Goal: Transaction & Acquisition: Purchase product/service

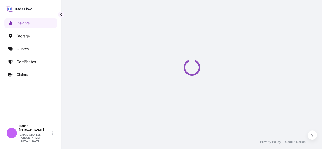
select select "2025"
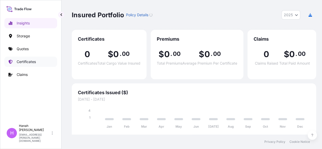
click at [23, 59] on p "Certificates" at bounding box center [26, 61] width 19 height 5
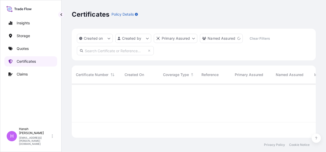
scroll to position [68, 240]
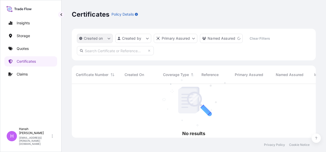
click at [108, 37] on icon "createdOn Filter options" at bounding box center [108, 38] width 3 height 3
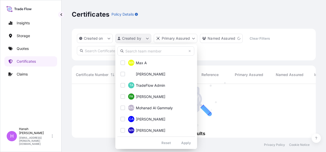
click at [146, 37] on html "Insights Storage Quotes Certificates Claims H [PERSON_NAME] [PERSON_NAME][EMAIL…" at bounding box center [163, 76] width 326 height 152
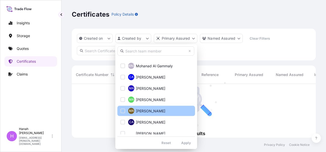
scroll to position [0, 0]
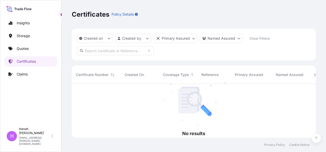
click at [191, 39] on html "Insights Storage Quotes Certificates Claims H [PERSON_NAME] [PERSON_NAME][EMAIL…" at bounding box center [163, 76] width 326 height 152
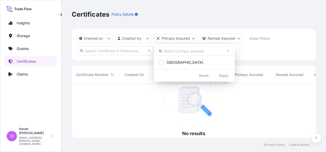
click at [191, 39] on html "Insights Storage Quotes Certificates Claims H [PERSON_NAME] [PERSON_NAME][EMAIL…" at bounding box center [163, 76] width 326 height 152
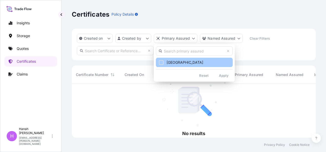
click at [163, 64] on div "Select Option" at bounding box center [161, 62] width 5 height 5
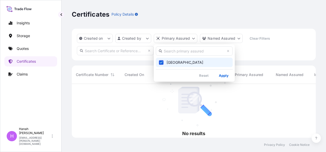
click at [228, 40] on html "Insights Storage Quotes Certificates Claims H [PERSON_NAME] [PERSON_NAME][EMAIL…" at bounding box center [163, 76] width 326 height 152
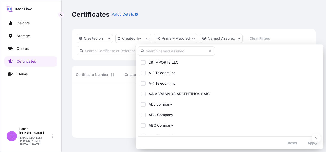
click at [228, 40] on html "Insights Storage Quotes Certificates Claims H [PERSON_NAME] [PERSON_NAME][EMAIL…" at bounding box center [163, 76] width 326 height 152
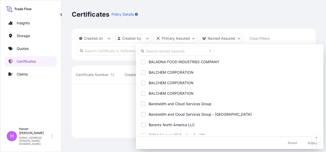
scroll to position [965, 0]
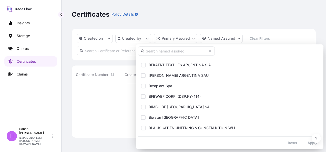
click at [199, 10] on html "Insights Storage Quotes Certificates Claims H [PERSON_NAME] [PERSON_NAME][EMAIL…" at bounding box center [163, 76] width 326 height 152
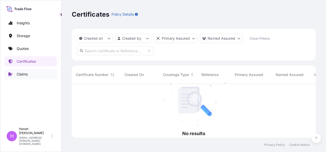
click at [21, 73] on p "Claims" at bounding box center [22, 74] width 11 height 5
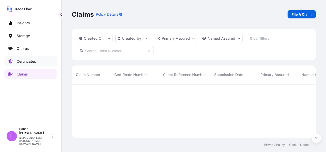
scroll to position [68, 240]
click at [25, 63] on p "Certificates" at bounding box center [26, 61] width 19 height 5
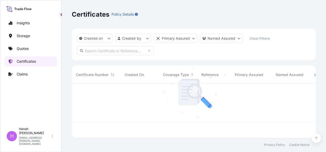
scroll to position [53, 240]
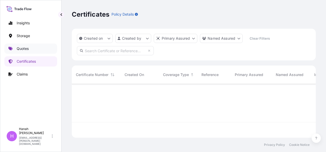
click at [19, 49] on p "Quotes" at bounding box center [23, 48] width 12 height 5
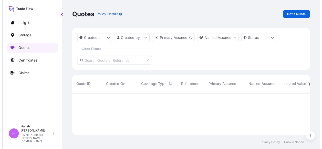
scroll to position [42, 240]
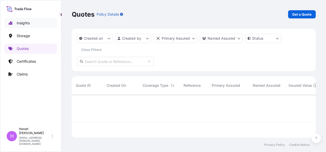
click at [20, 23] on p "Insights" at bounding box center [23, 23] width 13 height 5
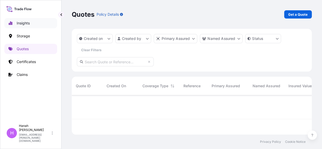
select select "2025"
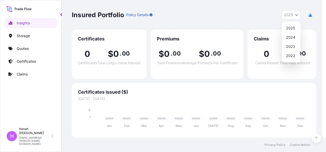
click at [297, 9] on div "Insured Portfolio Policy Details 2025 2025 2024 2023 2022" at bounding box center [194, 15] width 245 height 30
click at [294, 15] on button "2025" at bounding box center [291, 14] width 19 height 9
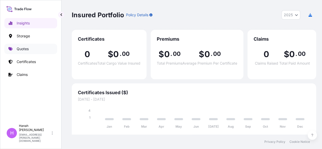
click at [23, 50] on p "Quotes" at bounding box center [23, 48] width 12 height 5
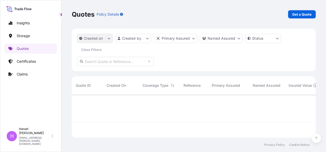
scroll to position [57, 240]
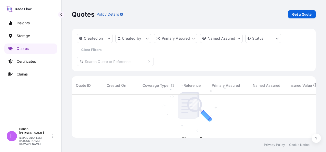
click at [106, 15] on p "Policy Details" at bounding box center [108, 14] width 22 height 5
click at [122, 15] on icon "button" at bounding box center [121, 14] width 3 height 3
click at [107, 16] on p "Policy Details" at bounding box center [108, 14] width 22 height 5
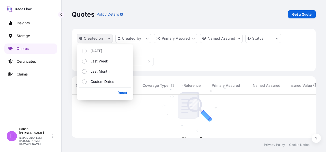
click at [107, 39] on button "Created on" at bounding box center [95, 38] width 36 height 9
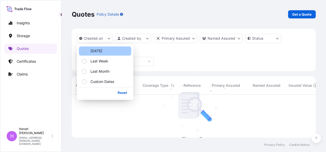
click at [96, 51] on p "[DATE]" at bounding box center [97, 50] width 12 height 5
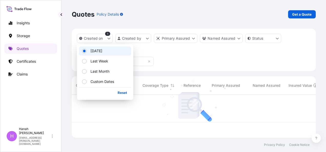
scroll to position [4, 4]
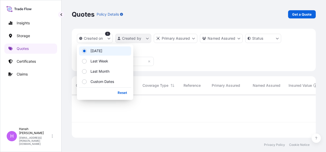
click at [149, 38] on html "Insights Storage Quotes Certificates Claims H [PERSON_NAME] [PERSON_NAME][EMAIL…" at bounding box center [163, 76] width 326 height 152
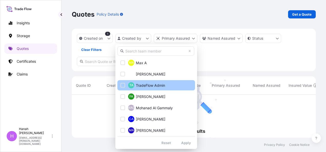
scroll to position [57, 240]
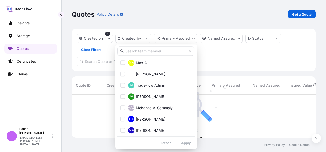
click at [190, 52] on icon at bounding box center [190, 51] width 2 height 2
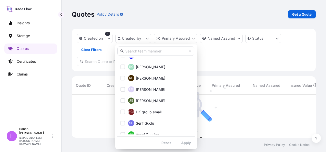
scroll to position [1051, 0]
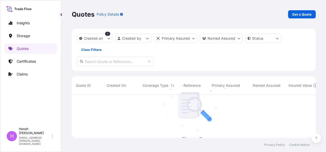
click at [218, 58] on html "Insights Storage Quotes Certificates Claims H [PERSON_NAME] [PERSON_NAME][EMAIL…" at bounding box center [163, 76] width 326 height 152
click at [182, 37] on html "Insights Storage Quotes Certificates Claims H [PERSON_NAME] [PERSON_NAME][EMAIL…" at bounding box center [163, 76] width 326 height 152
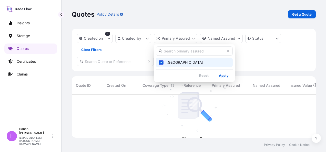
click at [223, 37] on html "Insights Storage Quotes Certificates Claims H [PERSON_NAME] [PERSON_NAME][EMAIL…" at bounding box center [163, 76] width 326 height 152
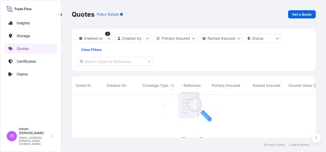
click at [223, 37] on html "Insights Storage Quotes Certificates Claims H [PERSON_NAME] [PERSON_NAME][EMAIL…" at bounding box center [163, 76] width 326 height 152
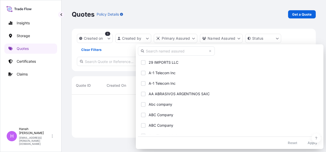
click at [168, 50] on input "text" at bounding box center [176, 50] width 77 height 9
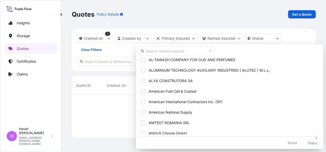
scroll to position [462, 0]
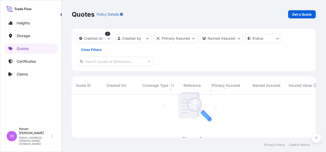
click at [278, 37] on html "Insights Storage Quotes Certificates Claims H [PERSON_NAME] [PERSON_NAME][EMAIL…" at bounding box center [163, 76] width 326 height 152
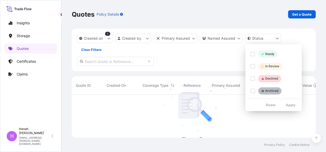
click at [278, 37] on html "Insights Storage Quotes Certificates Claims H [PERSON_NAME] [PERSON_NAME][EMAIL…" at bounding box center [163, 76] width 326 height 152
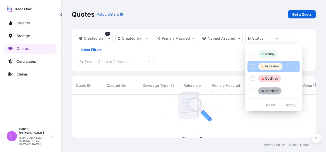
click at [269, 68] on p "In Review" at bounding box center [272, 66] width 14 height 4
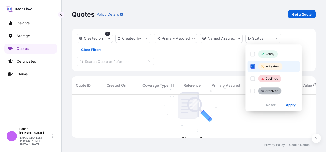
click at [137, 62] on html "Insights Storage Quotes Certificates Claims H [PERSON_NAME] [PERSON_NAME][EMAIL…" at bounding box center [163, 76] width 326 height 152
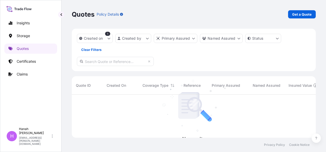
click at [137, 62] on input "text" at bounding box center [115, 61] width 77 height 9
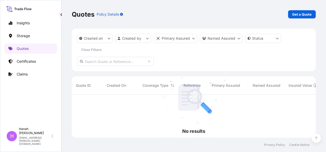
scroll to position [57, 240]
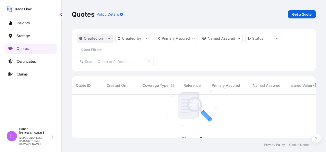
click at [111, 39] on button "Created on" at bounding box center [95, 38] width 36 height 9
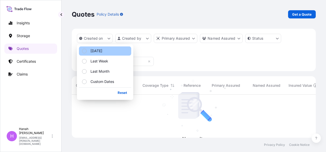
click at [94, 49] on p "[DATE]" at bounding box center [97, 50] width 12 height 5
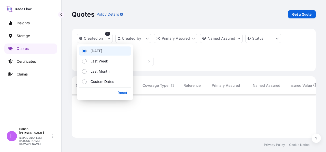
scroll to position [4, 4]
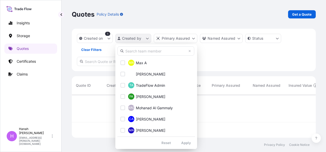
click at [143, 38] on html "Insights Storage Quotes Certificates Claims H [PERSON_NAME] [PERSON_NAME][EMAIL…" at bounding box center [163, 76] width 326 height 152
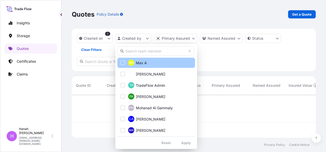
click at [142, 63] on span "Max A" at bounding box center [141, 63] width 11 height 5
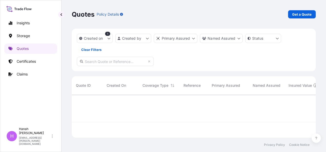
click at [193, 37] on html "Insights Storage Quotes Certificates Claims H [PERSON_NAME] [PERSON_NAME][EMAIL…" at bounding box center [163, 76] width 326 height 152
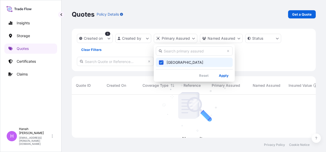
scroll to position [57, 240]
click at [193, 37] on html "Insights Storage Quotes Certificates Claims H [PERSON_NAME] [PERSON_NAME][EMAIL…" at bounding box center [163, 76] width 326 height 152
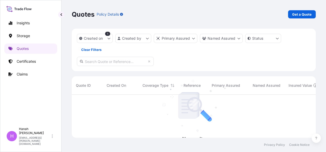
click at [217, 38] on html "Insights Storage Quotes Certificates Claims H [PERSON_NAME] [PERSON_NAME][EMAIL…" at bounding box center [163, 76] width 326 height 152
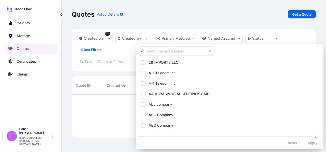
click at [217, 38] on html "Insights Storage Quotes Certificates Claims H [PERSON_NAME] [PERSON_NAME][EMAIL…" at bounding box center [163, 76] width 326 height 152
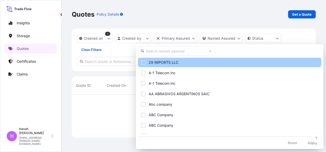
click at [156, 64] on span "29 IMPORTS LLC" at bounding box center [164, 62] width 30 height 5
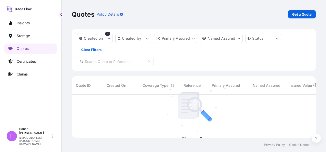
click at [270, 38] on html "Insights Storage Quotes Certificates Claims H [PERSON_NAME] [PERSON_NAME][EMAIL…" at bounding box center [163, 76] width 326 height 152
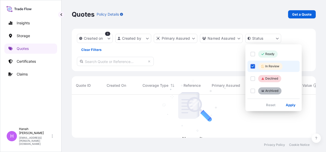
click at [270, 38] on html "Insights Storage Quotes Certificates Claims H [PERSON_NAME] [PERSON_NAME][EMAIL…" at bounding box center [163, 76] width 326 height 152
click at [307, 30] on html "Insights Storage Quotes Certificates Claims H [PERSON_NAME] [PERSON_NAME][EMAIL…" at bounding box center [163, 76] width 326 height 152
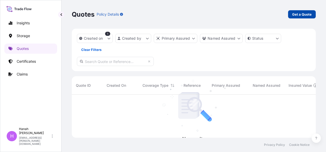
click at [299, 13] on p "Get a Quote" at bounding box center [301, 14] width 19 height 5
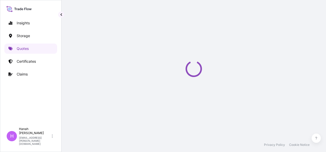
select select "Water"
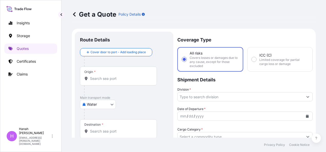
scroll to position [8, 0]
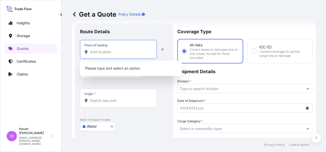
click at [105, 53] on input "Place of loading" at bounding box center [120, 52] width 61 height 5
click at [150, 31] on div "Route Details" at bounding box center [124, 34] width 88 height 11
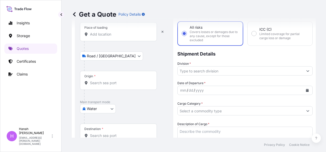
scroll to position [34, 0]
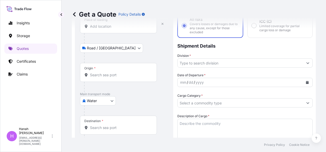
click at [111, 99] on body "Insights Storage Quotes Certificates Claims H [PERSON_NAME] [EMAIL_ADDRESS][PER…" at bounding box center [163, 76] width 326 height 152
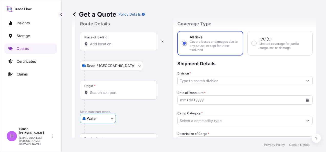
scroll to position [8, 0]
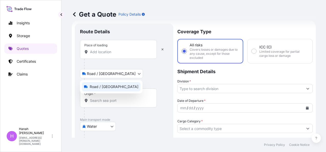
click at [115, 75] on body "Insights Storage Quotes Certificates Claims H [PERSON_NAME] [EMAIL_ADDRESS][PER…" at bounding box center [163, 76] width 326 height 152
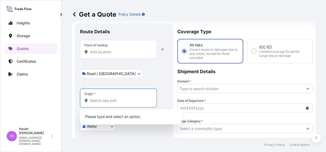
click at [100, 100] on input "Origin *" at bounding box center [120, 100] width 61 height 5
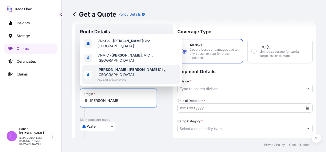
click at [115, 72] on b "[PERSON_NAME]" at bounding box center [112, 69] width 30 height 4
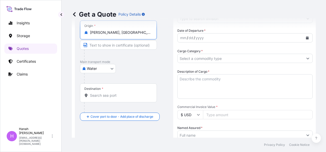
scroll to position [85, 0]
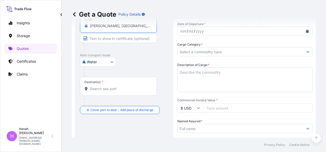
type input "[PERSON_NAME], [GEOGRAPHIC_DATA][PERSON_NAME], [GEOGRAPHIC_DATA]"
click at [102, 92] on div "Destination *" at bounding box center [118, 86] width 77 height 19
click at [102, 92] on input "Destination *" at bounding box center [120, 88] width 61 height 5
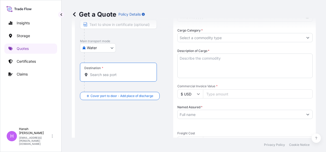
scroll to position [0, 0]
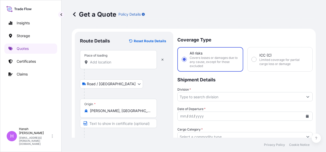
click at [253, 58] on input "ICC (C) Limited coverage for partial cargo loss or damage" at bounding box center [254, 59] width 5 height 5
radio input "true"
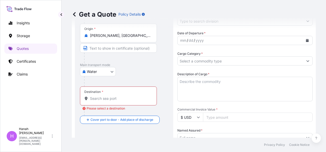
scroll to position [77, 0]
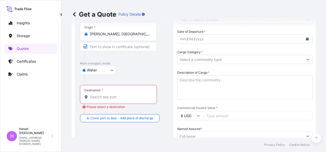
click at [102, 98] on input "Destination * Please select a destination" at bounding box center [120, 97] width 61 height 5
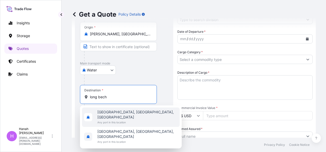
click at [111, 120] on span "Any port in this location" at bounding box center [137, 122] width 80 height 5
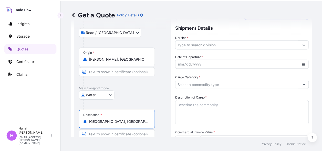
scroll to position [51, 0]
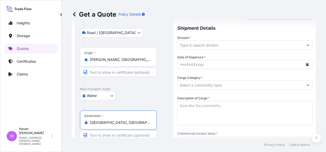
type input "[GEOGRAPHIC_DATA], [GEOGRAPHIC_DATA], [GEOGRAPHIC_DATA]"
click at [303, 44] on button "Show suggestions" at bounding box center [307, 45] width 9 height 9
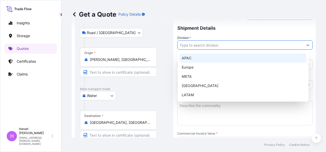
click at [191, 56] on div "APAC" at bounding box center [243, 58] width 127 height 9
type input "APAC"
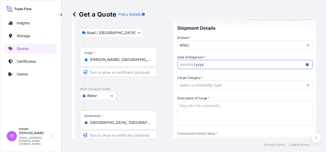
click at [201, 65] on div "yyyy" at bounding box center [199, 65] width 9 height 6
click at [306, 64] on icon "Calendar" at bounding box center [307, 64] width 3 height 3
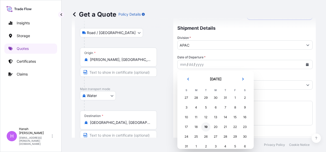
click at [206, 128] on div "19" at bounding box center [205, 127] width 9 height 9
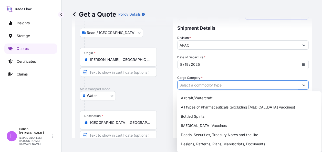
click at [304, 84] on button "Show suggestions" at bounding box center [304, 85] width 9 height 9
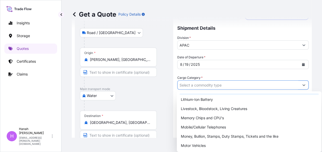
scroll to position [91, 0]
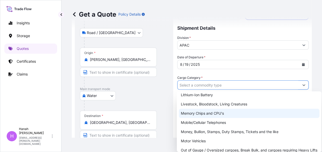
click at [205, 111] on div "Memory Chips and CPU's" at bounding box center [249, 113] width 141 height 9
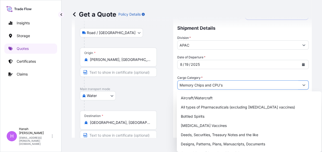
click at [303, 86] on button "Show suggestions" at bounding box center [304, 85] width 9 height 9
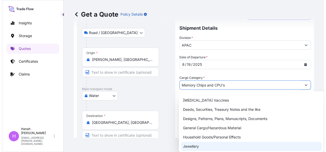
scroll to position [26, 0]
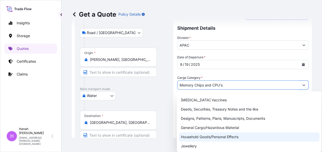
click at [208, 137] on div "Household Goods/Personal Effects" at bounding box center [249, 137] width 141 height 9
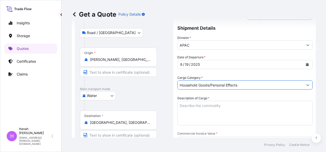
click at [297, 86] on input "Household Goods/Personal Effects" at bounding box center [241, 85] width 126 height 9
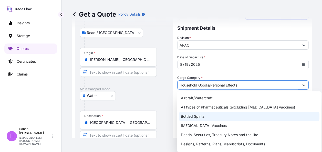
click at [189, 116] on div "Bottled Spirits" at bounding box center [249, 116] width 141 height 9
type input "Bottled Spirits"
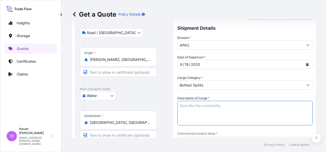
click at [207, 108] on textarea "Description of Cargo *" at bounding box center [245, 113] width 135 height 25
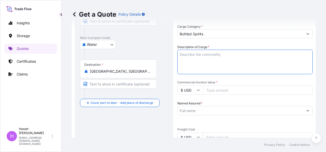
click at [215, 90] on input "Commercial Invoice Value *" at bounding box center [258, 90] width 110 height 9
type input "100000"
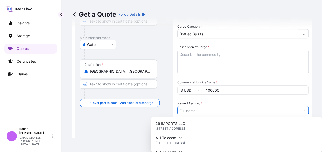
click at [288, 111] on input "Named Assured *" at bounding box center [239, 110] width 122 height 9
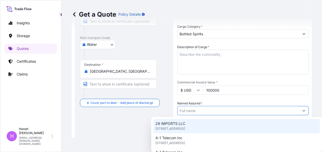
click at [180, 128] on span "[STREET_ADDRESS]" at bounding box center [169, 128] width 29 height 5
type input "29 IMPORTS LLC"
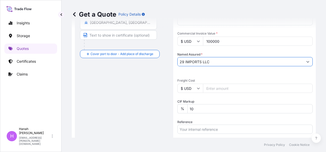
scroll to position [154, 0]
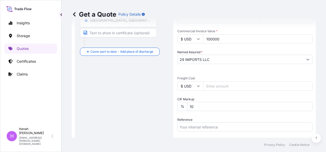
click at [217, 86] on input "Freight Cost" at bounding box center [258, 86] width 110 height 9
click at [205, 107] on input "10" at bounding box center [250, 106] width 125 height 9
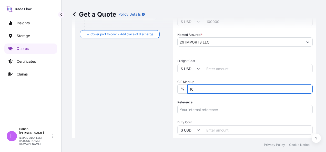
scroll to position [180, 0]
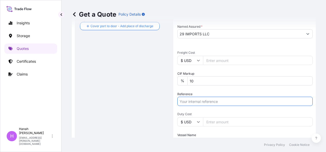
click at [204, 104] on input "Reference" at bounding box center [245, 101] width 135 height 9
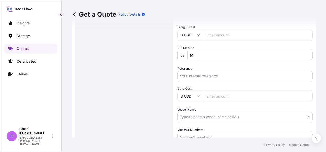
click at [208, 99] on input "Duty Cost" at bounding box center [258, 96] width 110 height 9
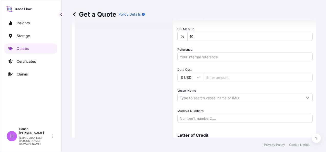
scroll to position [250, 0]
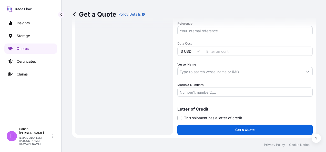
click at [267, 72] on input "Vessel Name" at bounding box center [241, 71] width 126 height 9
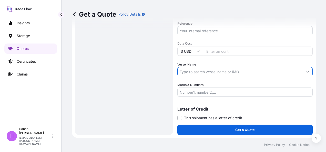
click at [307, 71] on icon "Show suggestions" at bounding box center [308, 71] width 3 height 3
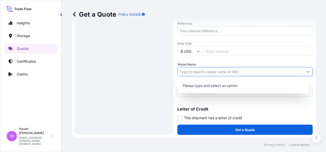
click at [307, 71] on icon "Show suggestions" at bounding box center [308, 71] width 3 height 3
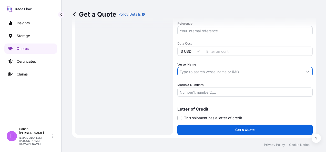
click at [197, 94] on input "Marks & Numbers" at bounding box center [245, 92] width 135 height 9
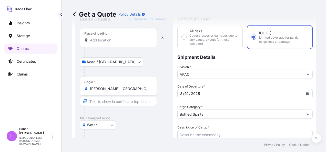
scroll to position [0, 0]
